Goal: Transaction & Acquisition: Purchase product/service

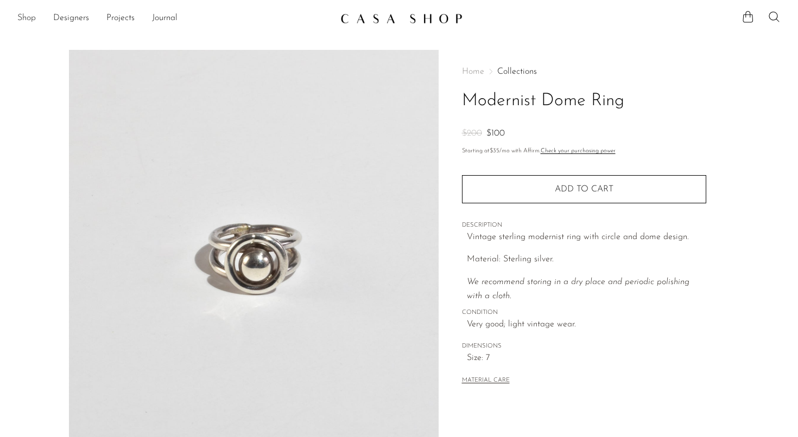
click at [25, 16] on link "Shop" at bounding box center [26, 18] width 18 height 14
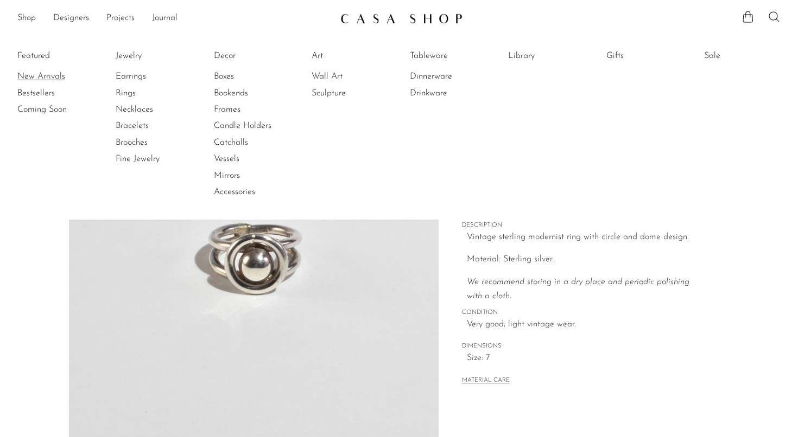
click at [30, 77] on link "New Arrivals" at bounding box center [57, 77] width 81 height 12
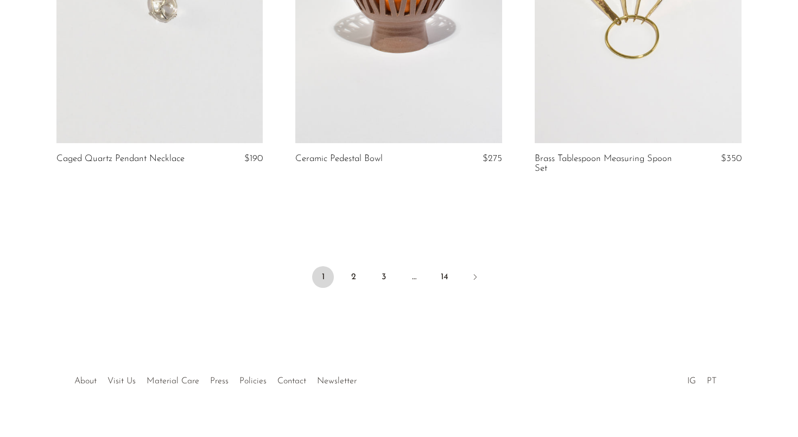
scroll to position [3995, 0]
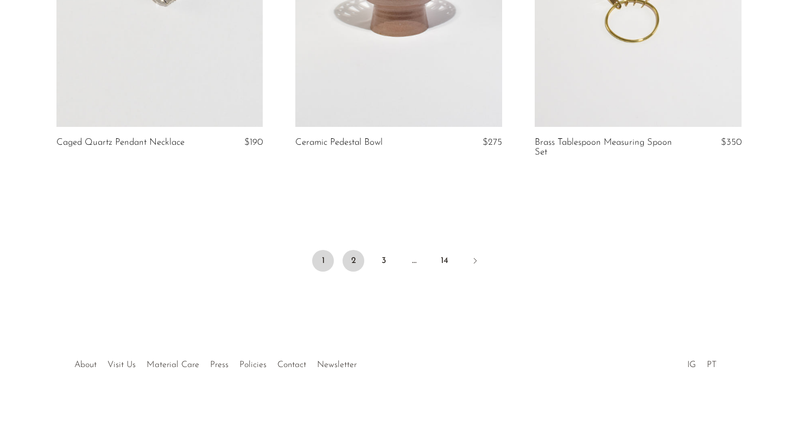
click at [358, 257] on link "2" at bounding box center [353, 261] width 22 height 22
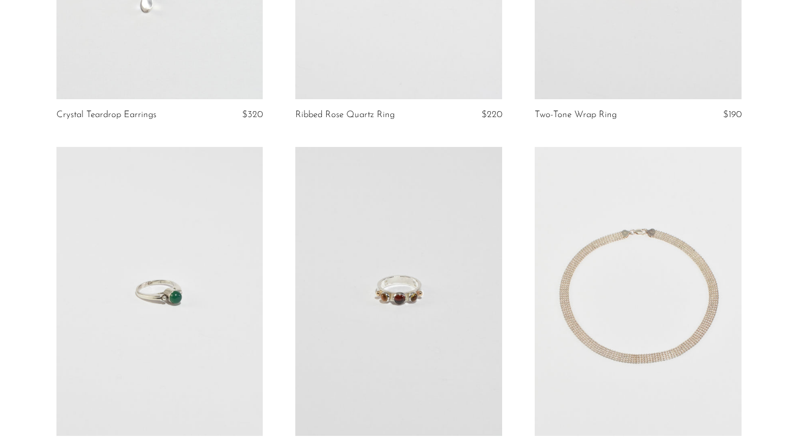
scroll to position [3875, 0]
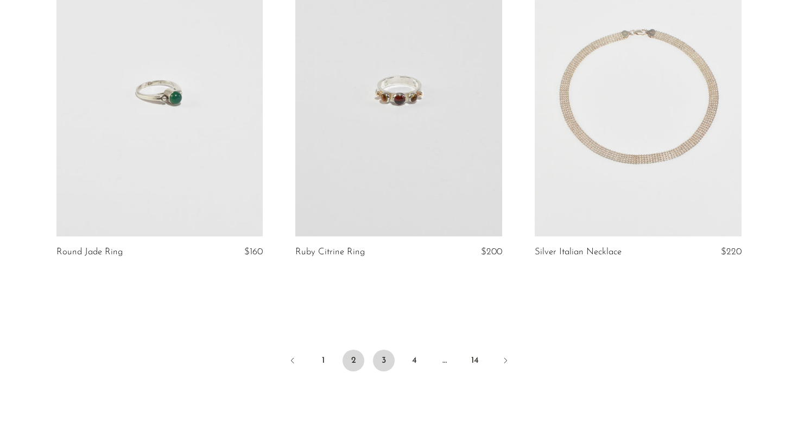
click at [383, 368] on link "3" at bounding box center [384, 361] width 22 height 22
